Goal: Information Seeking & Learning: Learn about a topic

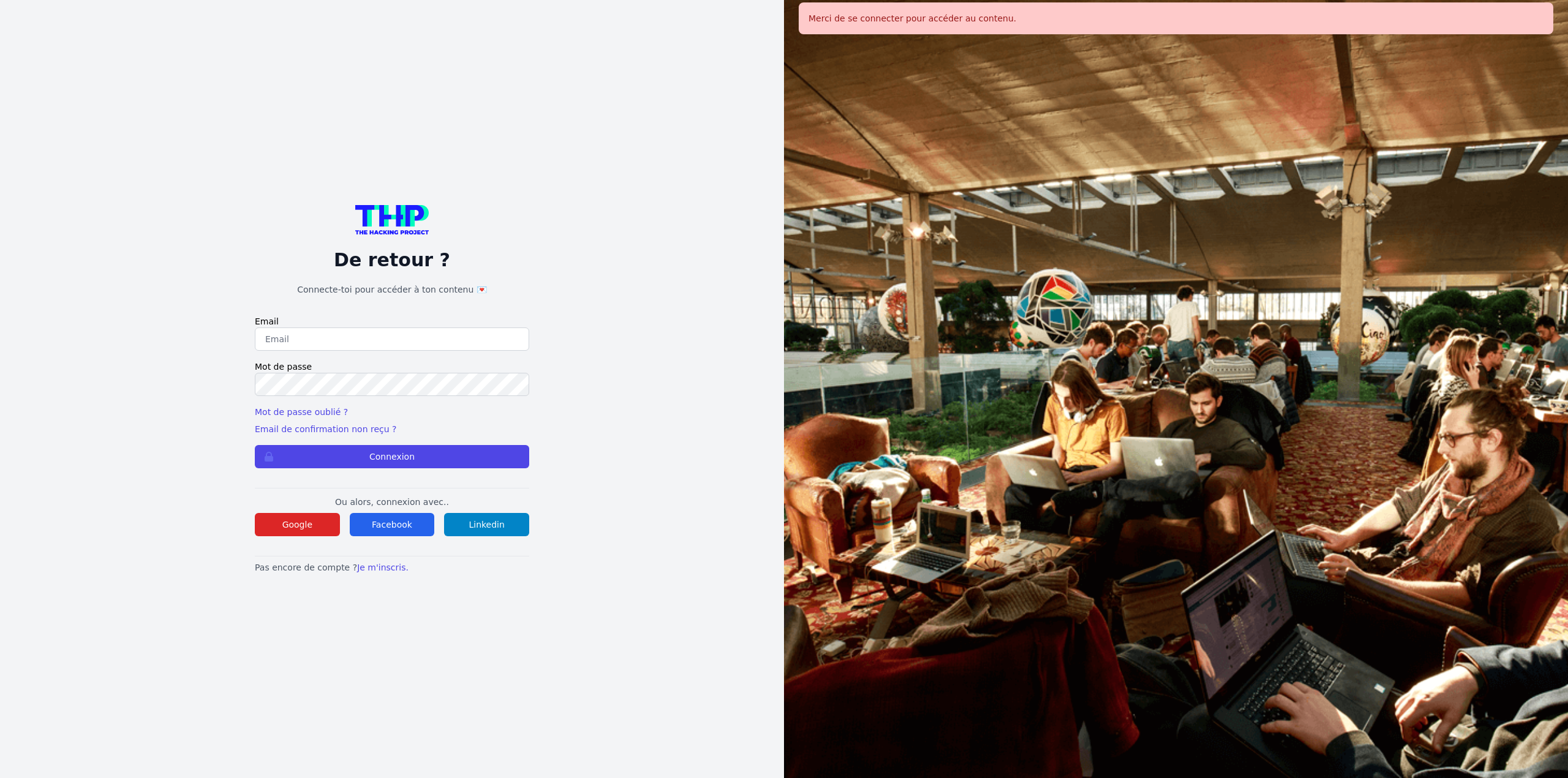
click at [299, 549] on div "De retour ? Connecte-toi pour accéder à ton contenu 💌 Email Mot de passe Mot de…" at bounding box center [392, 390] width 274 height 369
click at [306, 532] on button "Google" at bounding box center [298, 525] width 86 height 23
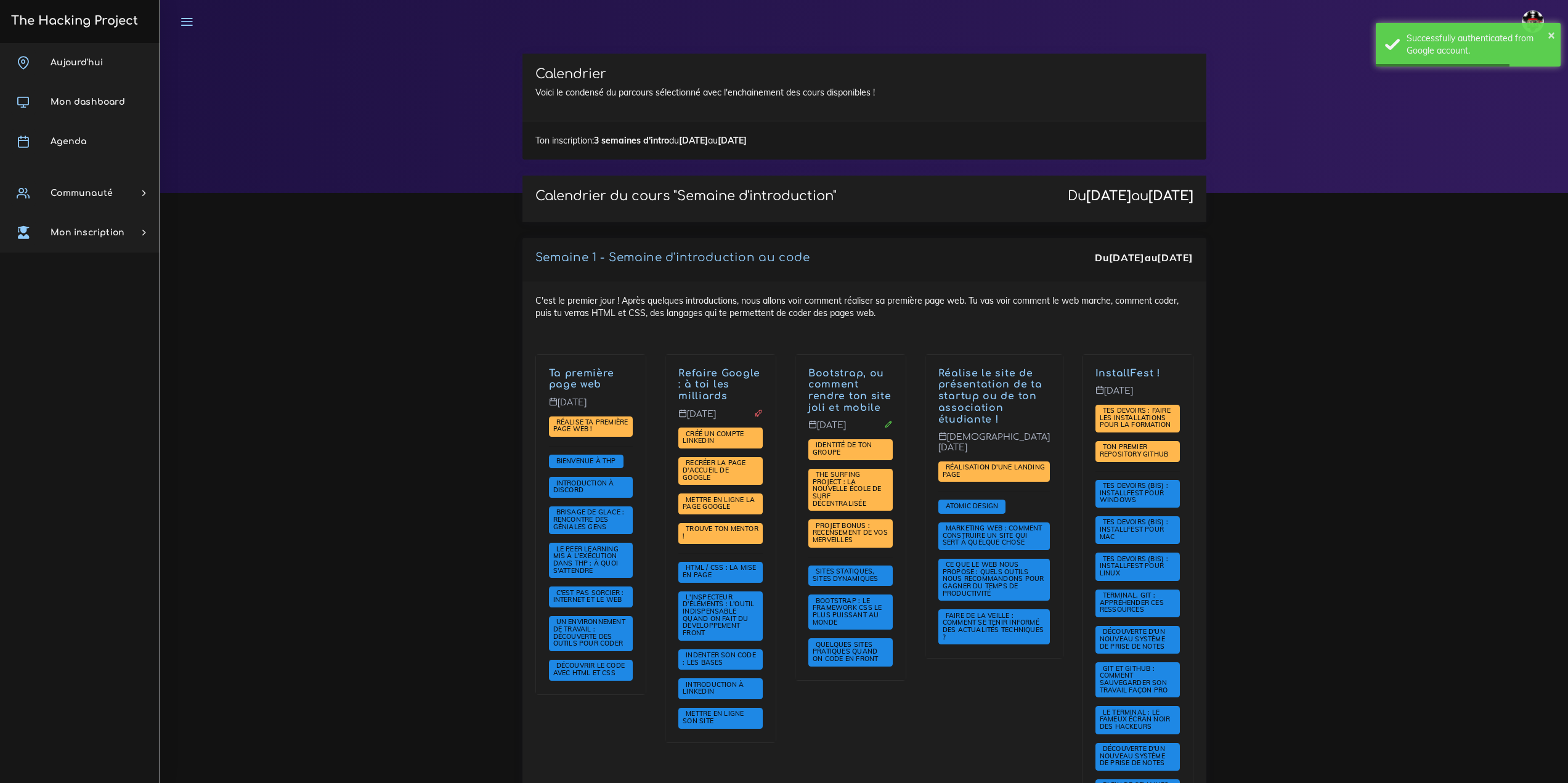
scroll to position [431, 0]
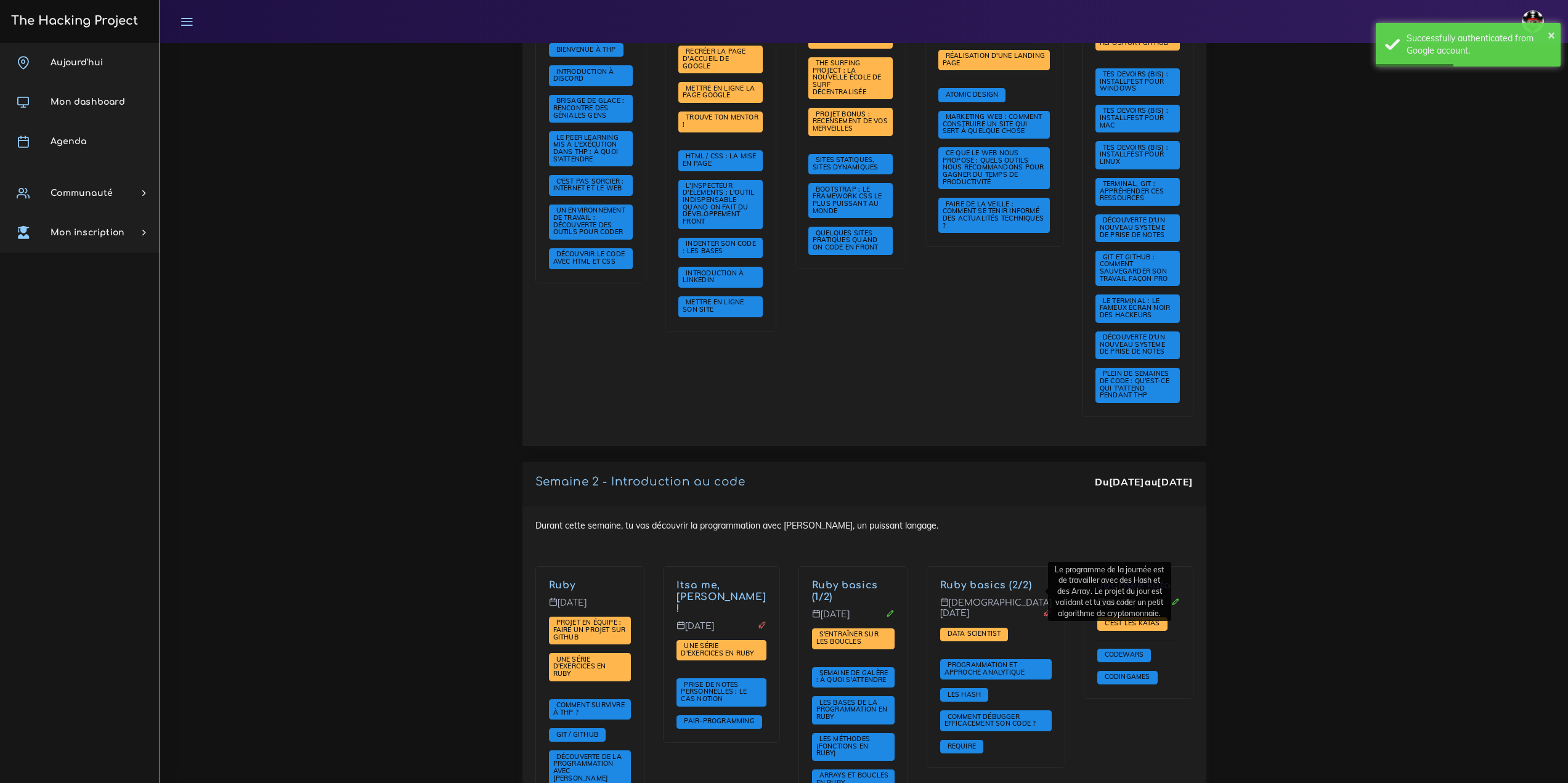
click at [993, 573] on div "Ruby basics (2/2) Jeudi 11 sept. Data scientist Programmation et approche analy…" at bounding box center [995, 667] width 137 height 200
click at [985, 586] on link "Ruby basics (2/2)" at bounding box center [986, 585] width 92 height 11
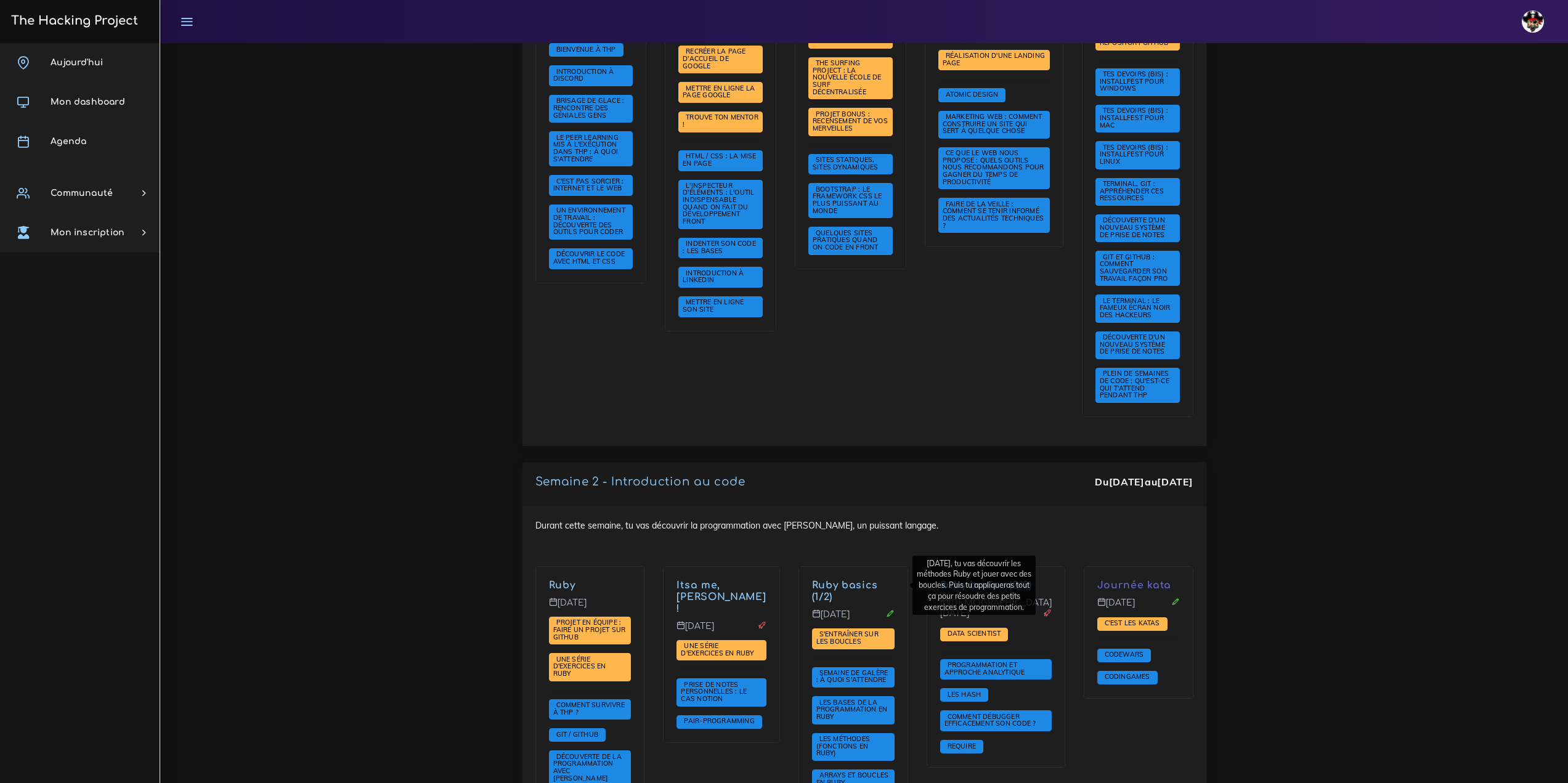
click at [878, 586] on link "Ruby basics (1/2)" at bounding box center [845, 591] width 66 height 23
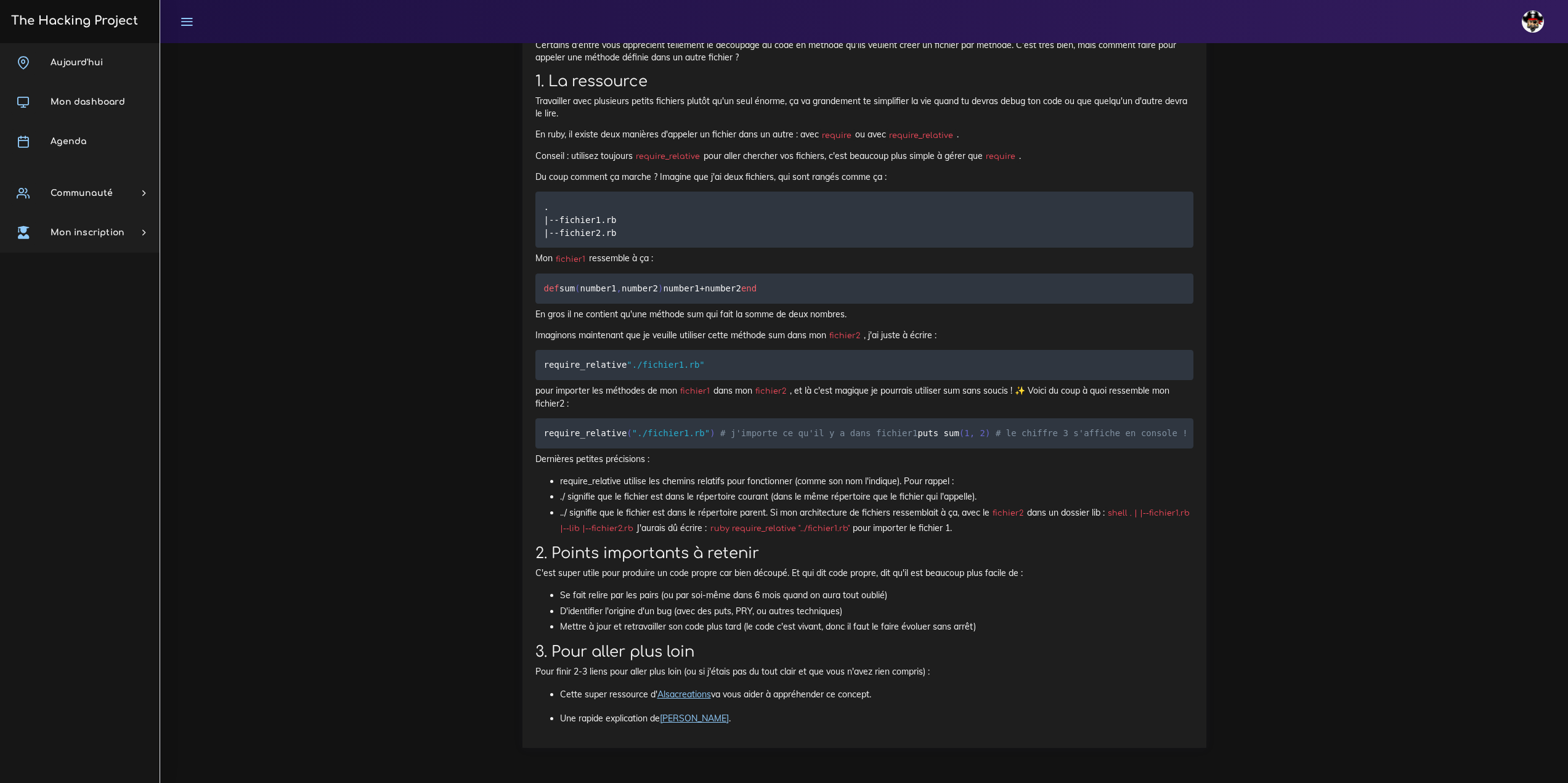
scroll to position [9045, 0]
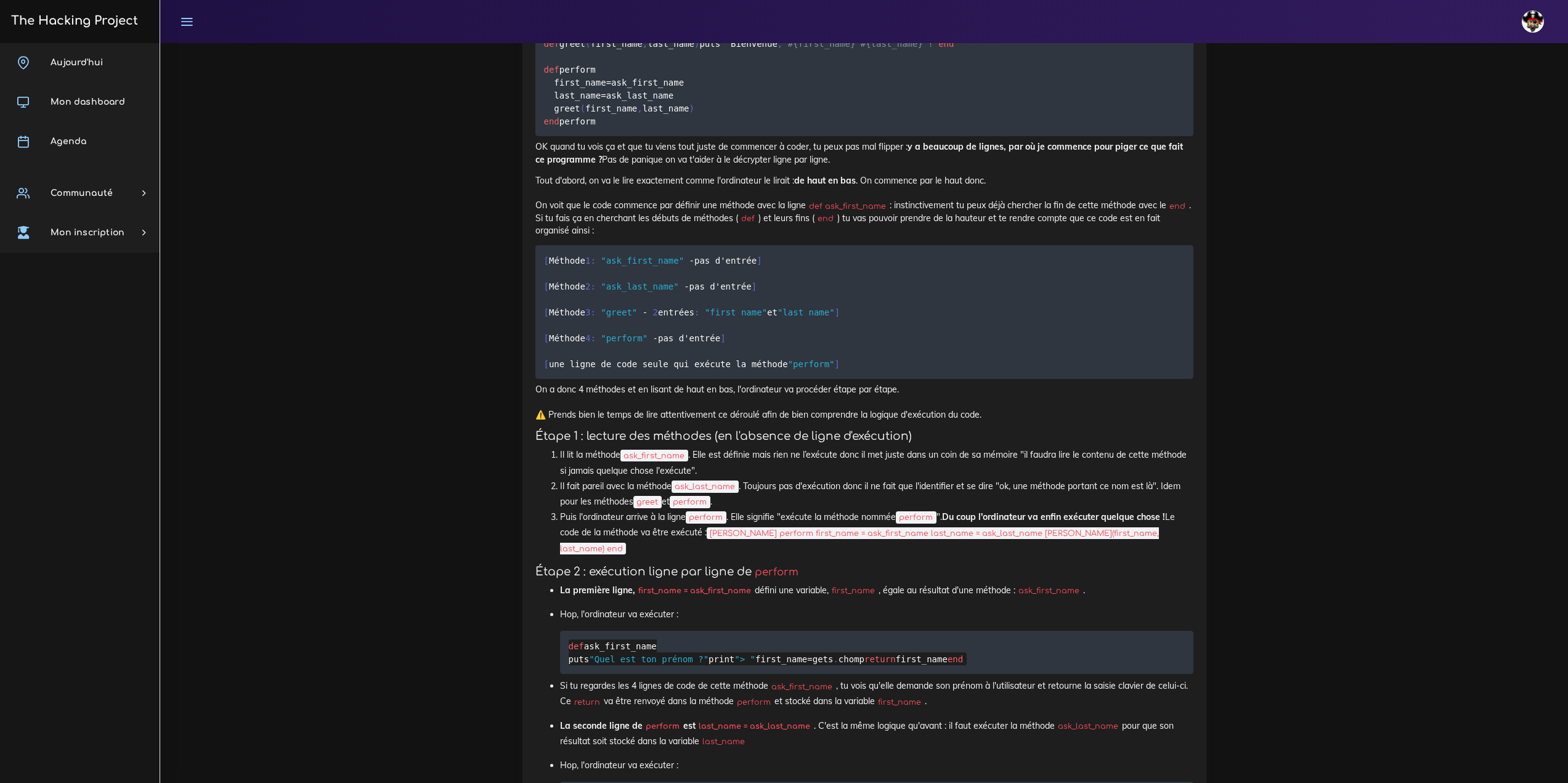
scroll to position [8381, 0]
